Goal: Information Seeking & Learning: Learn about a topic

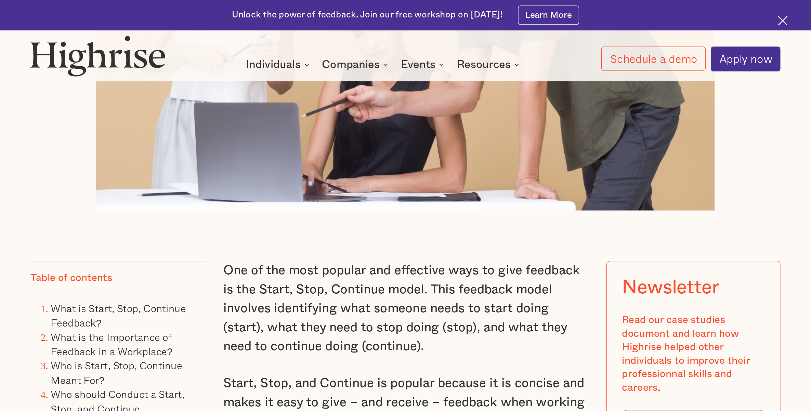
scroll to position [513, 0]
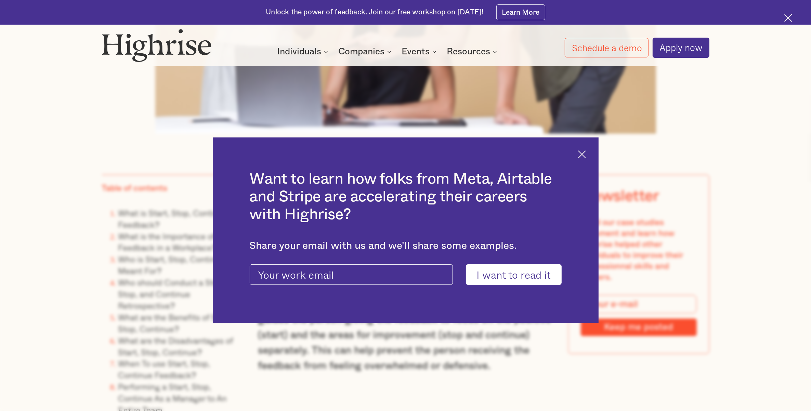
drag, startPoint x: 627, startPoint y: 0, endPoint x: 585, endPoint y: 153, distance: 158.2
click at [585, 153] on img at bounding box center [582, 154] width 8 height 8
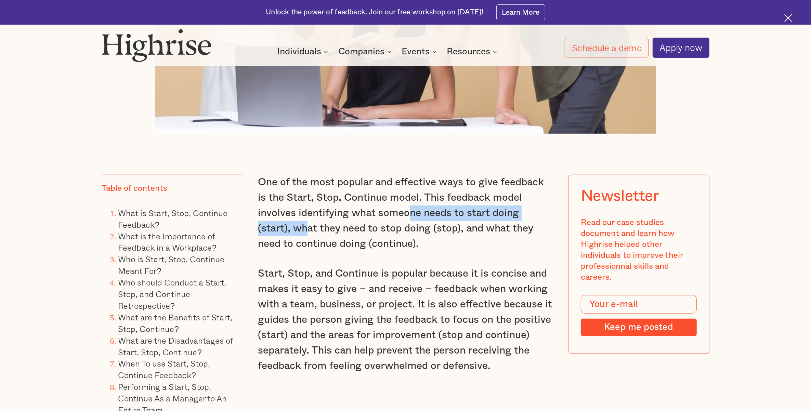
drag, startPoint x: 366, startPoint y: 212, endPoint x: 530, endPoint y: 213, distance: 163.4
click at [530, 213] on p "One of the most popular and effective ways to give feedback is the Start, Stop,…" at bounding box center [405, 213] width 295 height 77
click at [387, 246] on p "One of the most popular and effective ways to give feedback is the Start, Stop,…" at bounding box center [405, 213] width 295 height 77
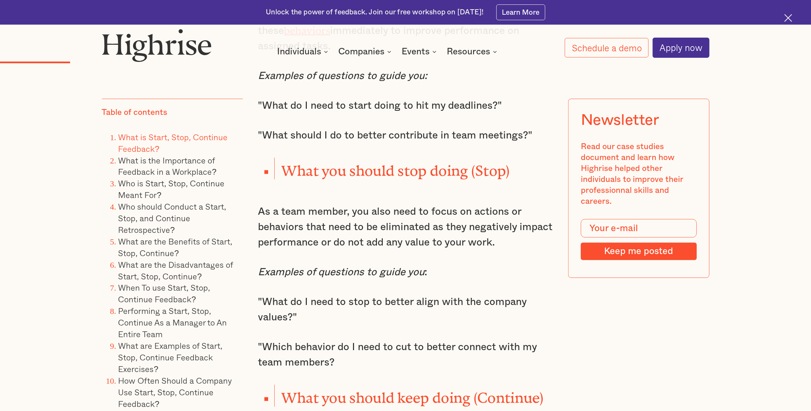
scroll to position [1197, 0]
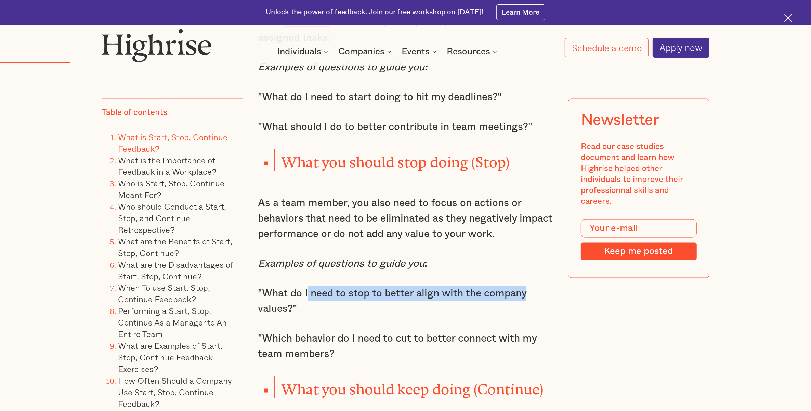
drag, startPoint x: 307, startPoint y: 285, endPoint x: 553, endPoint y: 292, distance: 245.9
click at [443, 303] on p ""What do I need to stop to better align with the company values?"" at bounding box center [405, 301] width 295 height 31
click at [337, 329] on p ""Which behavior do I need to cut to better connect with my team members?" at bounding box center [405, 346] width 295 height 31
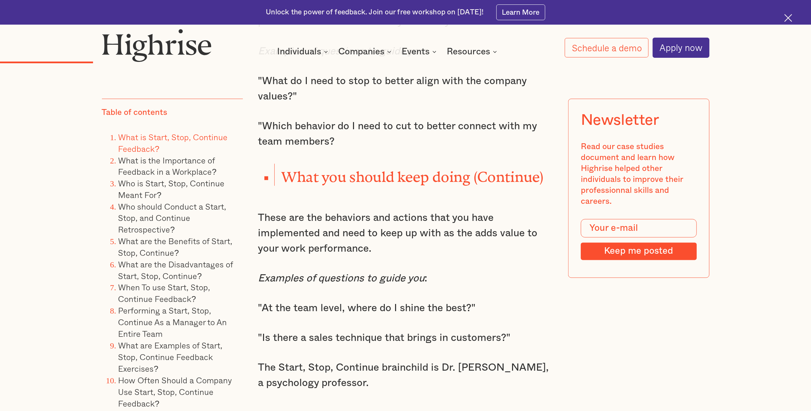
scroll to position [1410, 0]
click at [478, 243] on p "These are the behaviors and actions that you have implemented and need to keep …" at bounding box center [405, 232] width 295 height 46
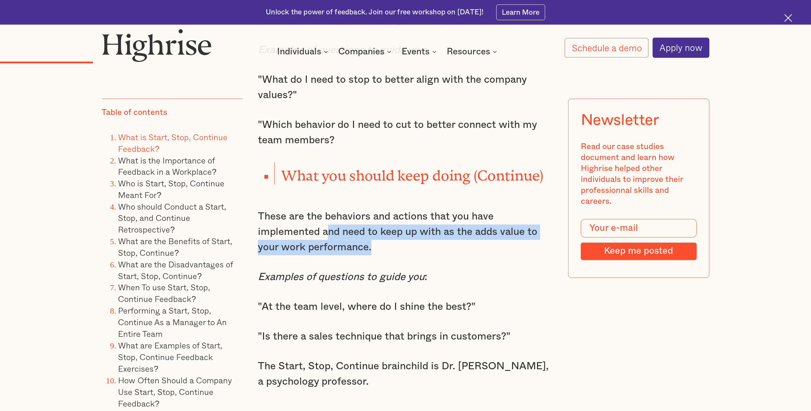
drag, startPoint x: 330, startPoint y: 219, endPoint x: 527, endPoint y: 234, distance: 197.9
click at [527, 234] on p "These are the behaviors and actions that you have implemented and need to keep …" at bounding box center [405, 232] width 295 height 46
click at [399, 244] on p "These are the behaviors and actions that you have implemented and need to keep …" at bounding box center [405, 232] width 295 height 46
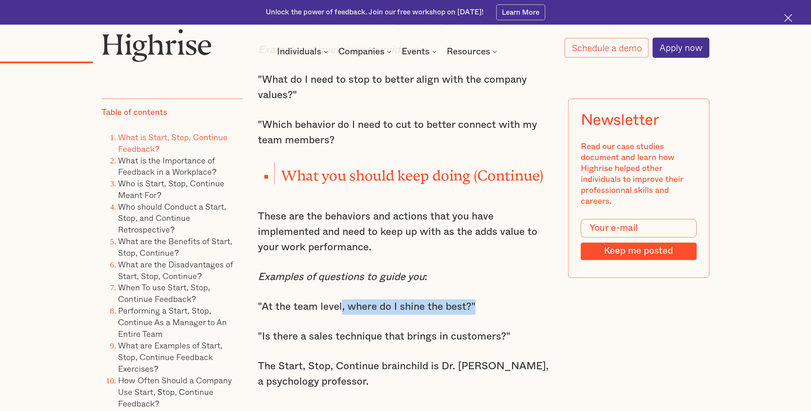
drag, startPoint x: 340, startPoint y: 303, endPoint x: 500, endPoint y: 296, distance: 159.4
click at [500, 299] on p ""At the team level, where do I shine the best?"" at bounding box center [405, 306] width 295 height 15
drag, startPoint x: 500, startPoint y: 296, endPoint x: 536, endPoint y: 305, distance: 37.0
click at [536, 305] on div "One of the most popular and effective ways to give feedback is the Start, Stop,…" at bounding box center [405, 20] width 295 height 1486
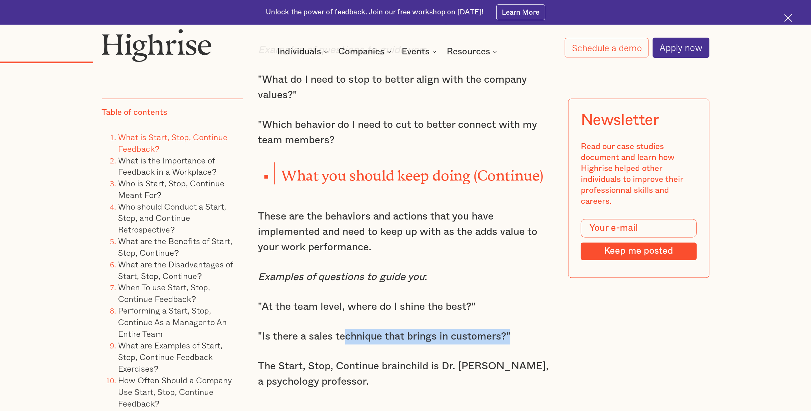
drag, startPoint x: 342, startPoint y: 326, endPoint x: 561, endPoint y: 323, distance: 219.1
drag, startPoint x: 561, startPoint y: 323, endPoint x: 605, endPoint y: 337, distance: 46.3
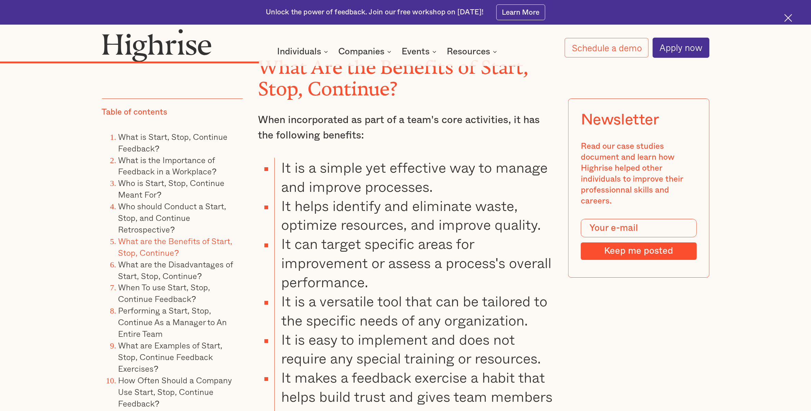
scroll to position [3077, 0]
